Goal: Use online tool/utility: Utilize a website feature to perform a specific function

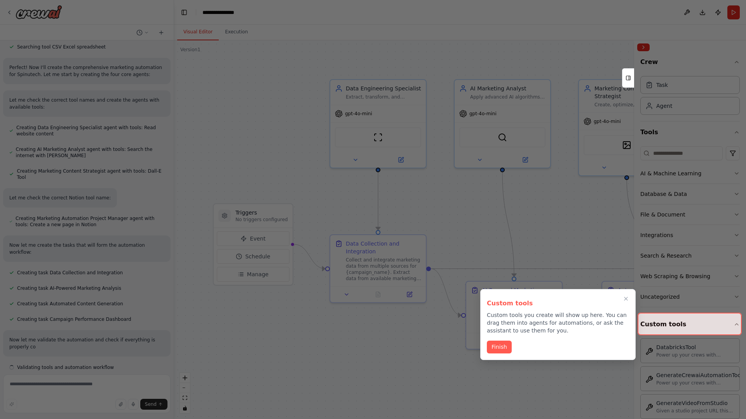
scroll to position [362, 0]
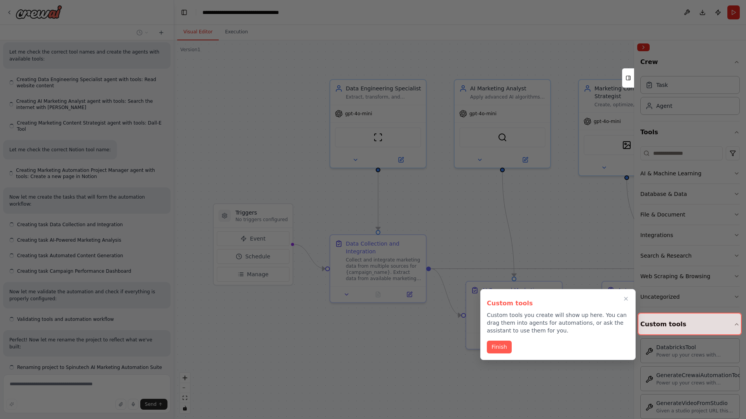
scroll to position [411, 0]
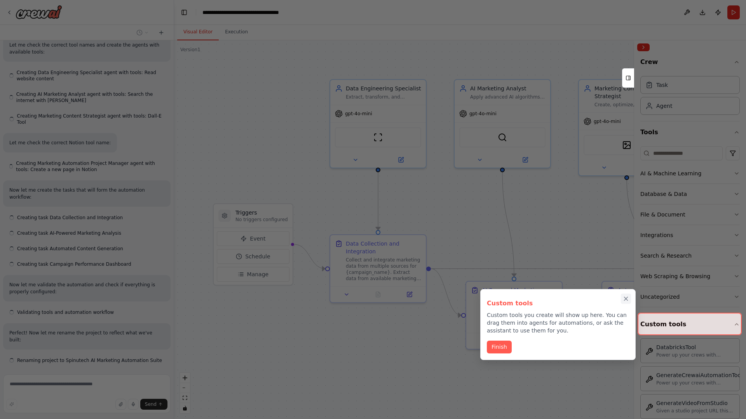
click at [626, 299] on icon "Close walkthrough" at bounding box center [625, 298] width 3 height 3
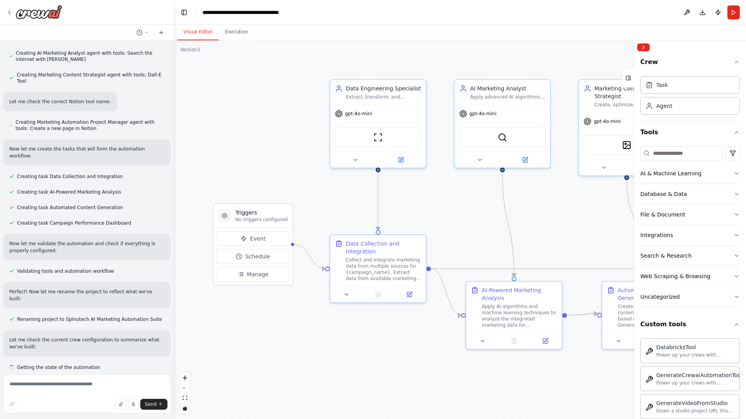
scroll to position [459, 0]
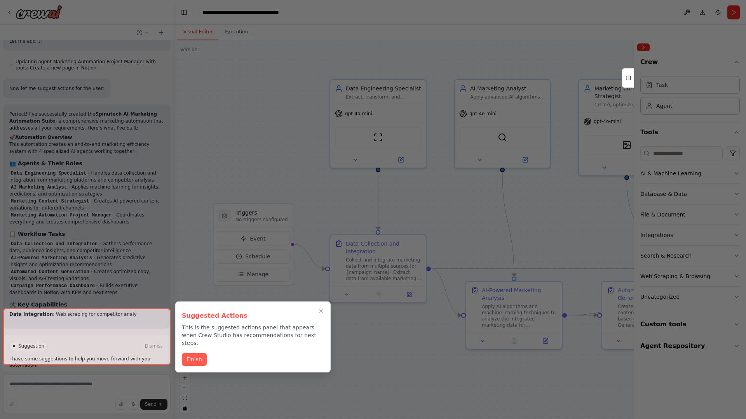
scroll to position [832, 0]
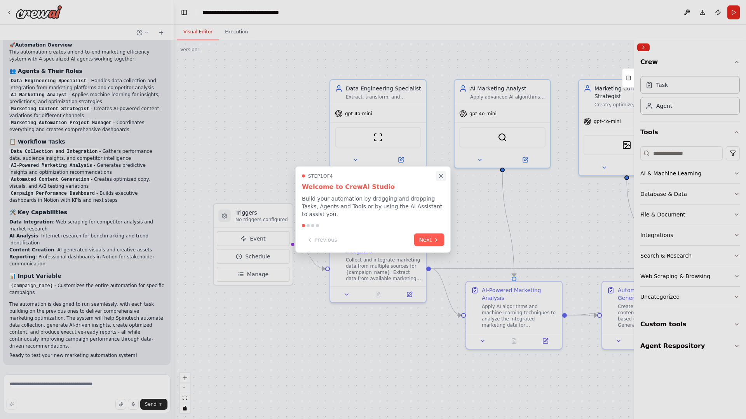
click at [441, 176] on icon "Close walkthrough" at bounding box center [440, 175] width 3 height 3
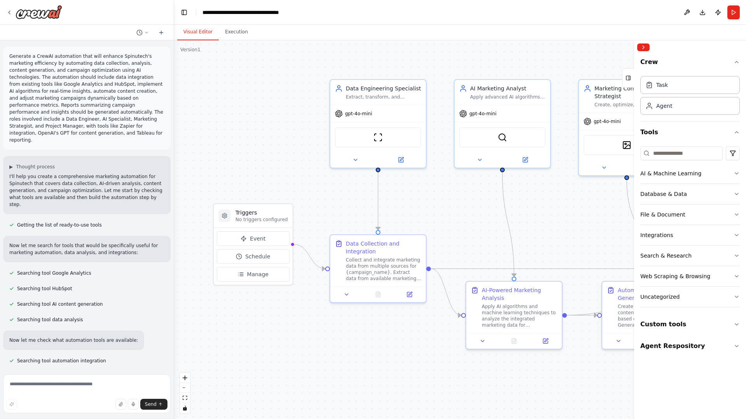
click at [11, 54] on p "Generate a CrewAI automation that will enhance Spinutech's marketing efficiency…" at bounding box center [86, 98] width 155 height 91
click at [229, 85] on div ".deletable-edge-delete-btn { width: 20px; height: 20px; border: 0px solid #ffff…" at bounding box center [460, 229] width 572 height 379
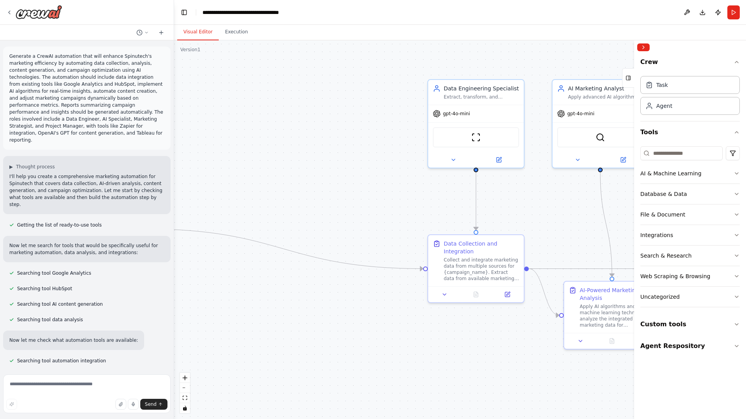
drag, startPoint x: 260, startPoint y: 282, endPoint x: 97, endPoint y: 266, distance: 163.9
click at [97, 266] on div "Generate a CrewAI automation that will enhance Spinutech's marketing efficiency…" at bounding box center [373, 209] width 746 height 419
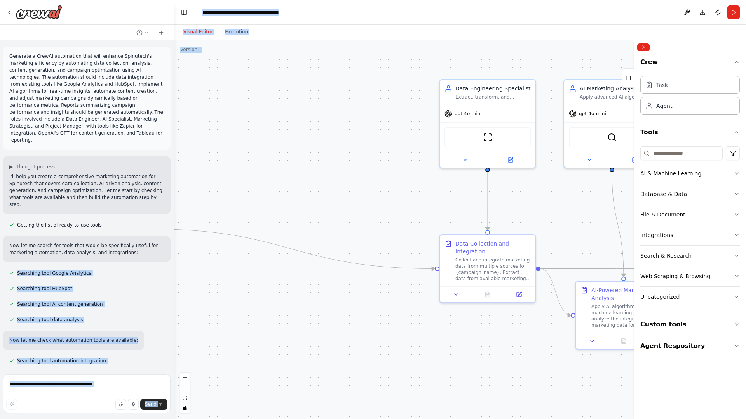
drag, startPoint x: 97, startPoint y: 266, endPoint x: 312, endPoint y: 207, distance: 223.2
click at [312, 207] on div "Generate a CrewAI automation that will enhance Spinutech's marketing efficiency…" at bounding box center [373, 209] width 746 height 419
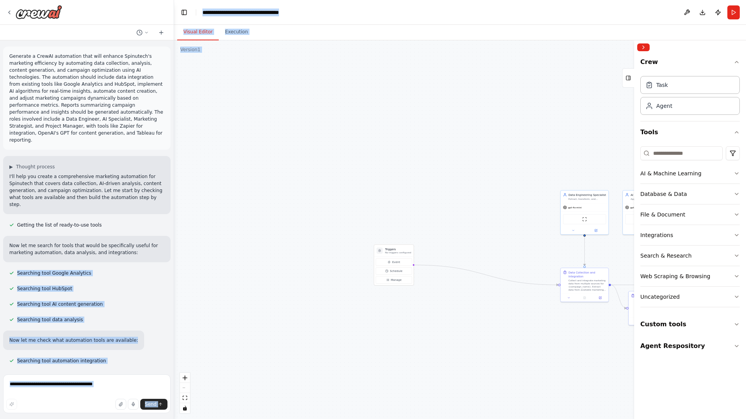
drag, startPoint x: 297, startPoint y: 147, endPoint x: 437, endPoint y: 211, distance: 154.5
click at [437, 211] on div ".deletable-edge-delete-btn { width: 20px; height: 20px; border: 0px solid #ffff…" at bounding box center [460, 229] width 572 height 379
